Goal: Navigation & Orientation: Find specific page/section

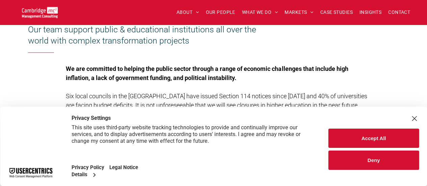
scroll to position [216, 0]
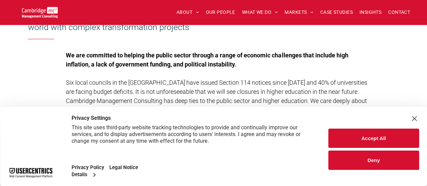
click at [413, 118] on div "Close Layer" at bounding box center [413, 118] width 9 height 9
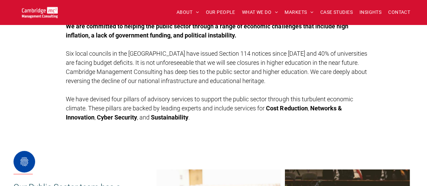
scroll to position [0, 0]
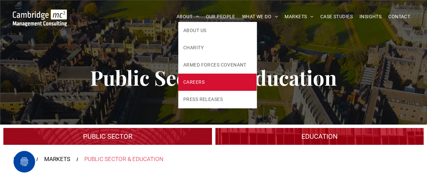
click at [192, 86] on link "CAREERS" at bounding box center [217, 82] width 78 height 17
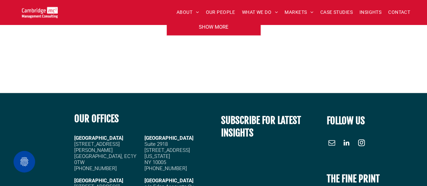
scroll to position [891, 0]
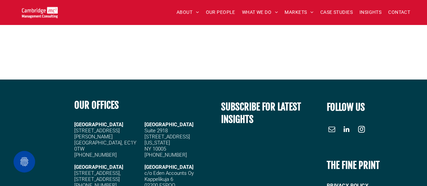
click at [54, 11] on img at bounding box center [40, 12] width 36 height 11
